Goal: Check status: Check status

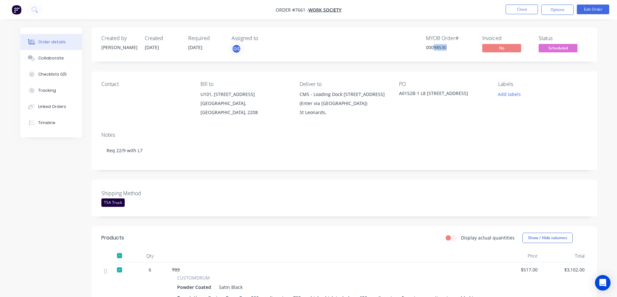
drag, startPoint x: 434, startPoint y: 47, endPoint x: 445, endPoint y: 54, distance: 13.7
click at [445, 54] on div "MYOB Order # 00098530" at bounding box center [450, 44] width 49 height 19
copy div "98530"
click at [515, 10] on button "Close" at bounding box center [521, 10] width 32 height 10
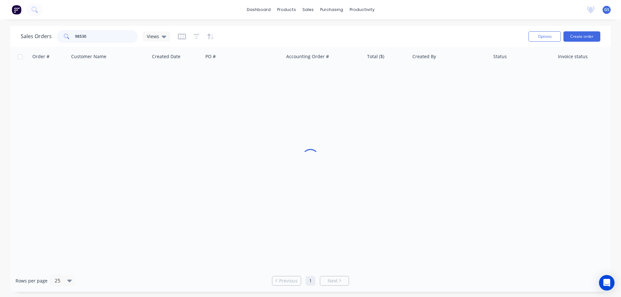
click at [89, 37] on input "98530" at bounding box center [106, 36] width 63 height 13
click at [80, 38] on input "9828" at bounding box center [106, 36] width 63 height 13
type input "98528"
click at [95, 37] on input "98528" at bounding box center [106, 36] width 63 height 13
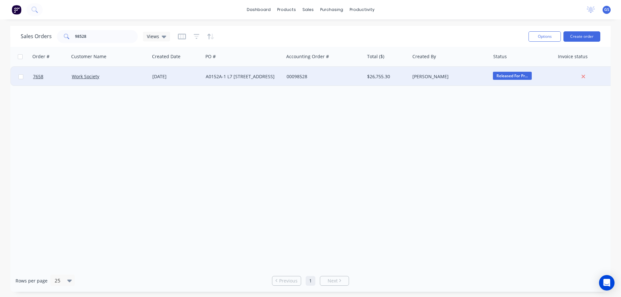
click at [110, 84] on div "Work Society" at bounding box center [109, 76] width 81 height 19
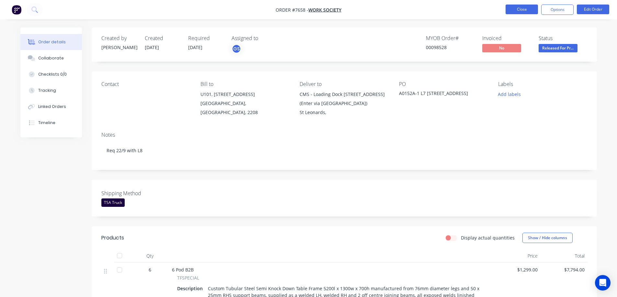
click at [516, 8] on button "Close" at bounding box center [521, 10] width 32 height 10
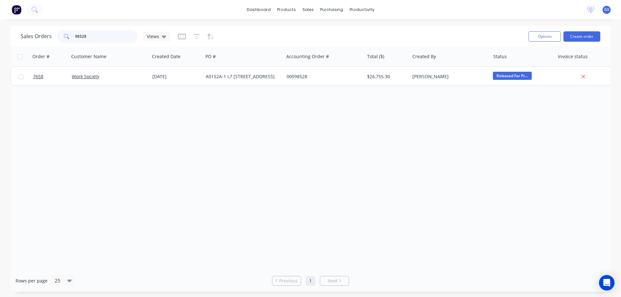
drag, startPoint x: 89, startPoint y: 38, endPoint x: 55, endPoint y: 41, distance: 33.8
click at [55, 41] on div "Sales Orders 98528 Views" at bounding box center [96, 36] width 150 height 13
type input "98530"
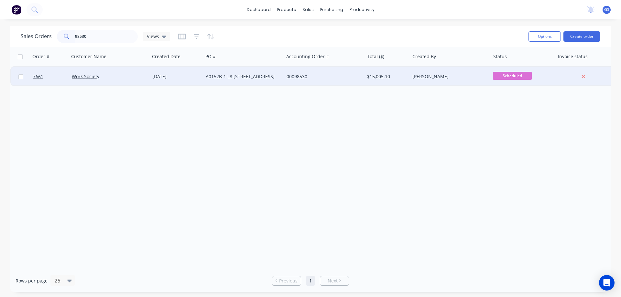
click at [207, 84] on div "A0152B-1 L8 [STREET_ADDRESS]" at bounding box center [243, 76] width 81 height 19
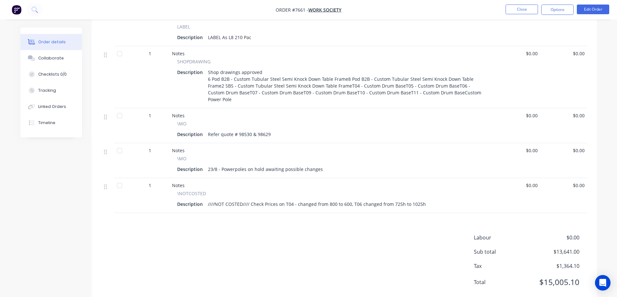
scroll to position [628, 0]
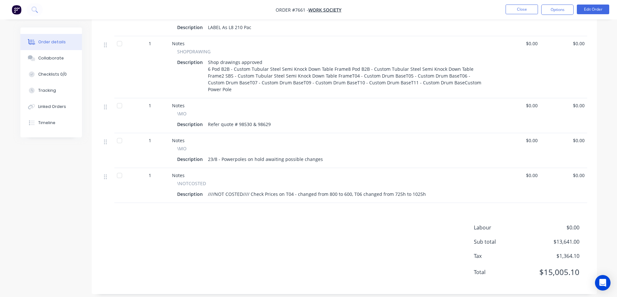
click at [118, 169] on div at bounding box center [119, 175] width 13 height 13
click at [118, 134] on div at bounding box center [119, 140] width 13 height 13
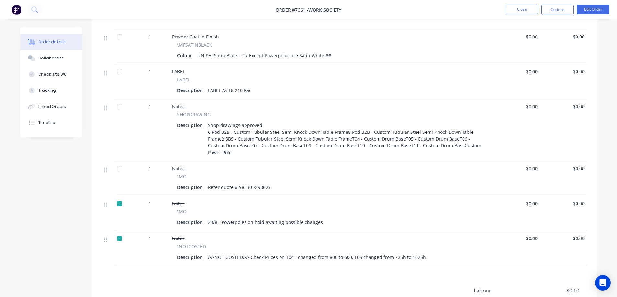
scroll to position [563, 0]
click at [118, 164] on div at bounding box center [119, 170] width 13 height 13
click at [118, 110] on div at bounding box center [119, 108] width 13 height 13
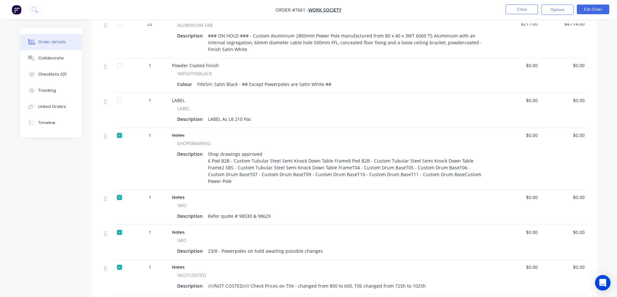
scroll to position [498, 0]
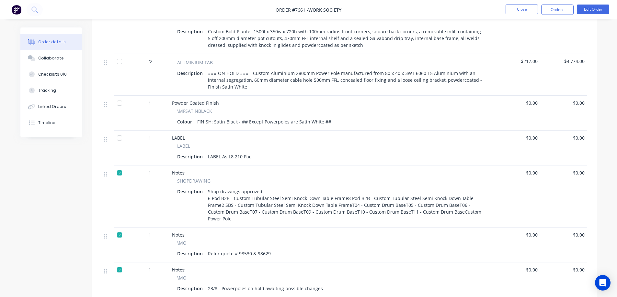
click at [121, 138] on div at bounding box center [119, 138] width 13 height 13
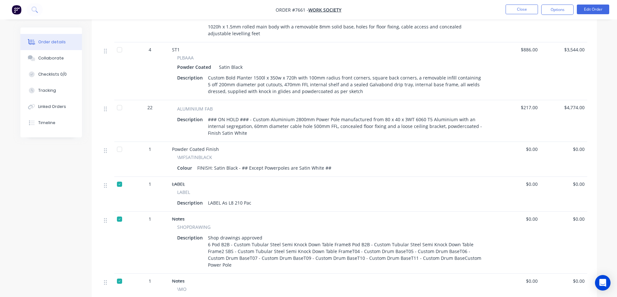
scroll to position [434, 0]
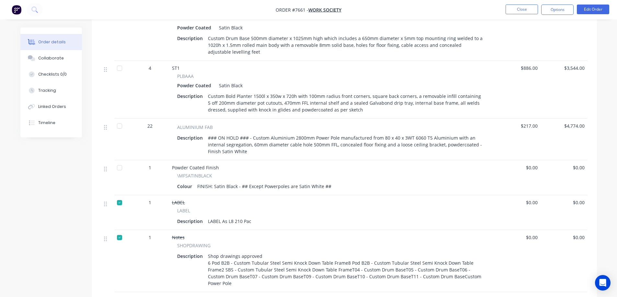
click at [120, 167] on div at bounding box center [119, 168] width 13 height 13
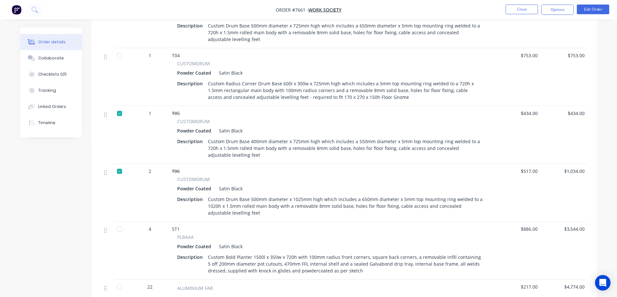
scroll to position [272, 0]
click at [157, 10] on nav "Order #7661 - Work Society Close Options Edit Order" at bounding box center [308, 9] width 617 height 19
